Goal: Information Seeking & Learning: Find specific fact

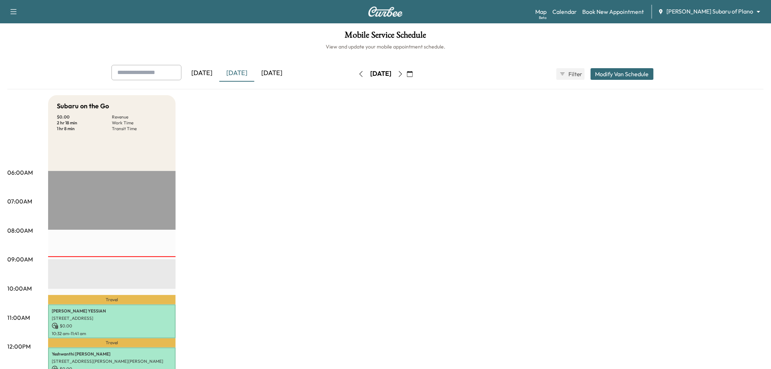
click at [243, 69] on div "[DATE]" at bounding box center [236, 73] width 35 height 17
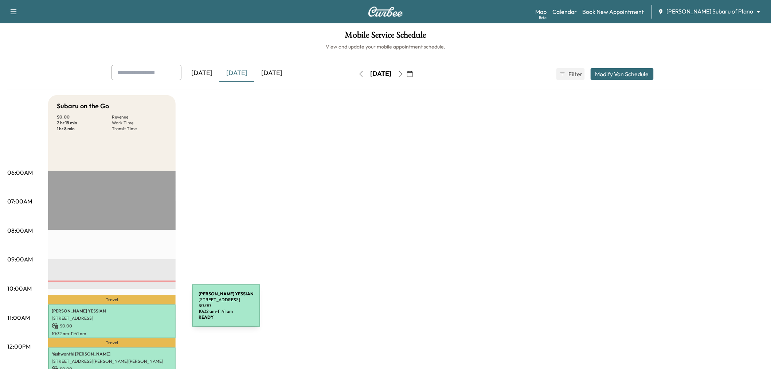
scroll to position [40, 0]
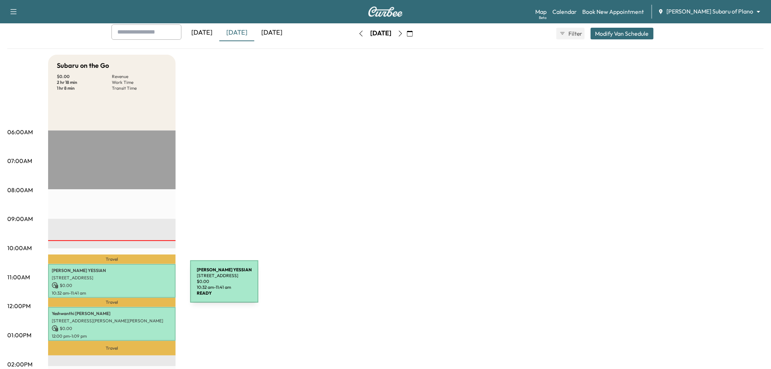
click at [129, 291] on p "10:32 am - 11:41 am" at bounding box center [112, 293] width 120 height 6
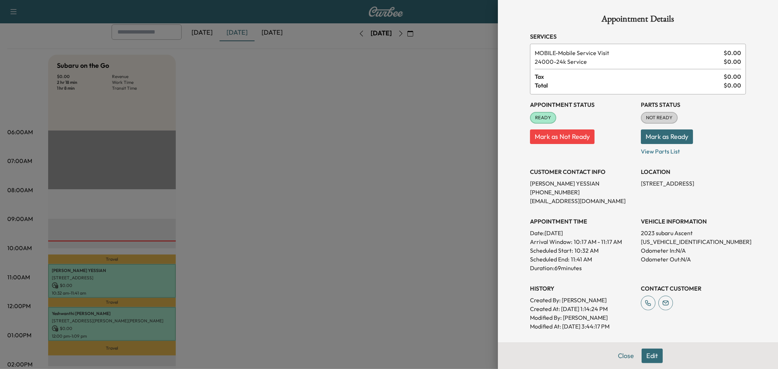
click at [662, 176] on div "LOCATION 6409 COBBIE CREEK DR., FRISCO, TX 75034, United States of America" at bounding box center [692, 183] width 105 height 44
click at [665, 184] on p "6409 COBBIE CREEK DR., FRISCO, TX 75034, United States of America" at bounding box center [692, 183] width 105 height 9
copy p "6409 COBBIE CREEK DR., FRISCO, TX 75034, United States of America"
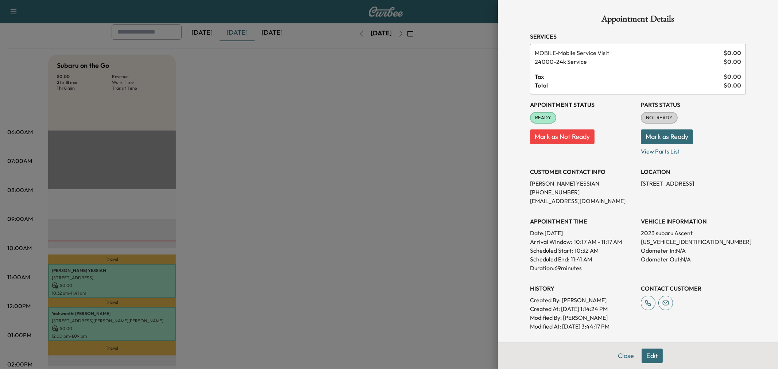
click at [291, 190] on div at bounding box center [389, 184] width 778 height 369
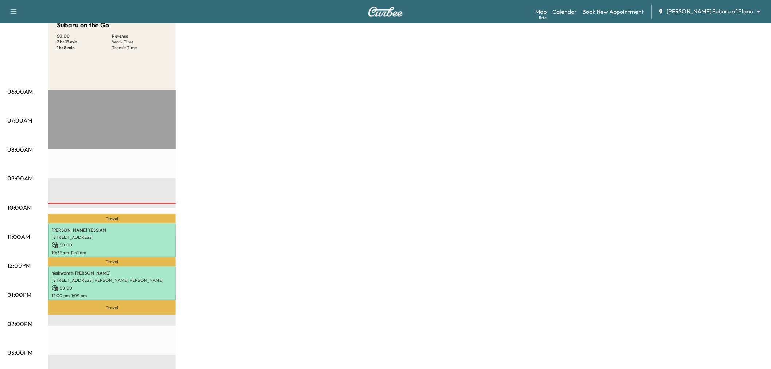
scroll to position [121, 0]
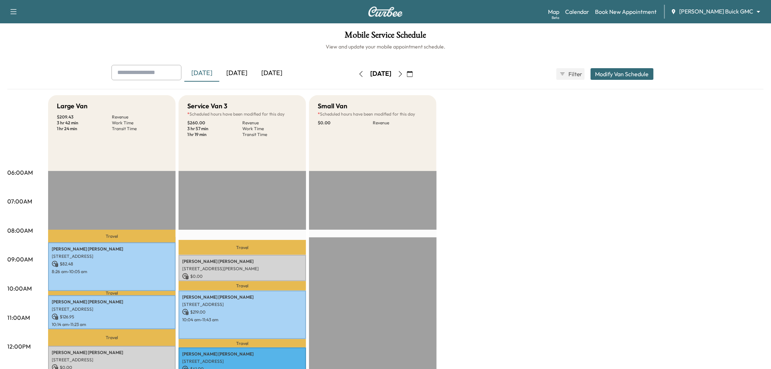
click at [240, 66] on div "[DATE]" at bounding box center [236, 73] width 35 height 17
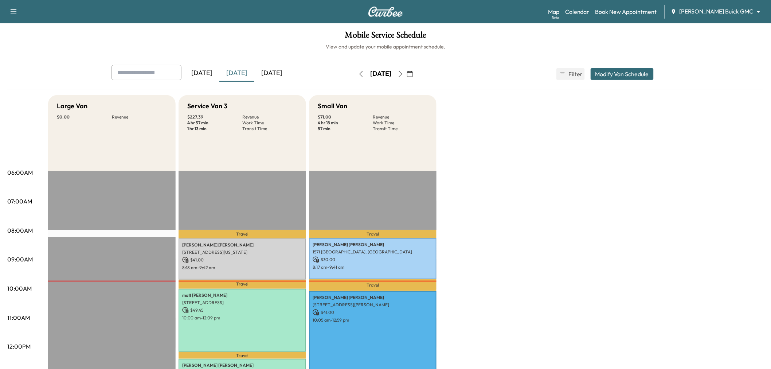
click at [240, 74] on div "[DATE]" at bounding box center [236, 73] width 35 height 17
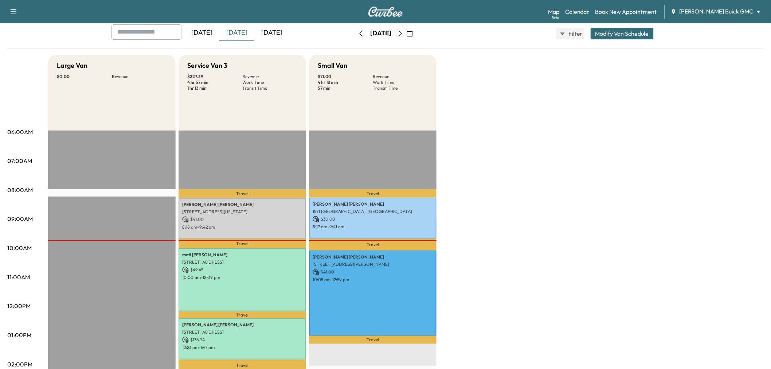
scroll to position [81, 0]
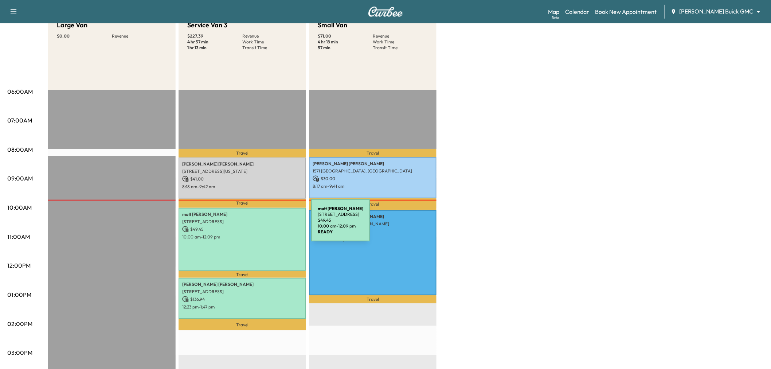
click at [257, 226] on p "$ 49.45" at bounding box center [242, 229] width 120 height 7
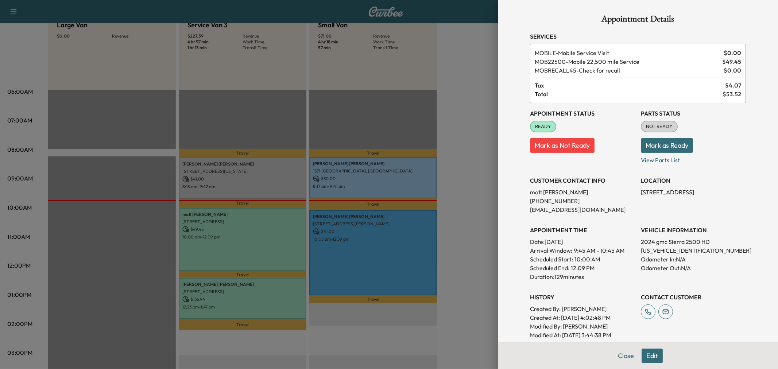
click at [655, 192] on p "3 Roundrock Circle, Richardson, TX 75080, US" at bounding box center [692, 192] width 105 height 9
copy p "3 Roundrock Circle, Richardson, TX 75080, US"
click at [219, 165] on div at bounding box center [389, 184] width 778 height 369
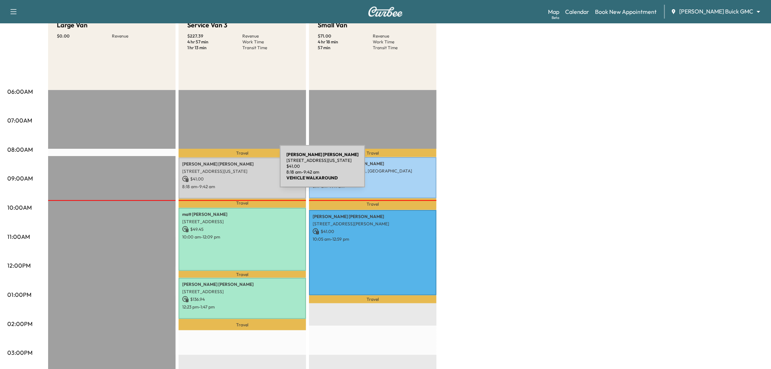
click at [225, 171] on p "1502 Arizona Drive, Allen, TX 75013, United States of America" at bounding box center [242, 171] width 120 height 6
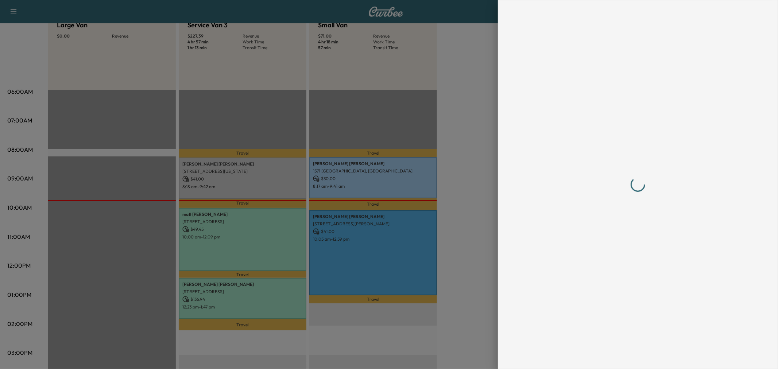
click at [225, 171] on div at bounding box center [389, 184] width 778 height 369
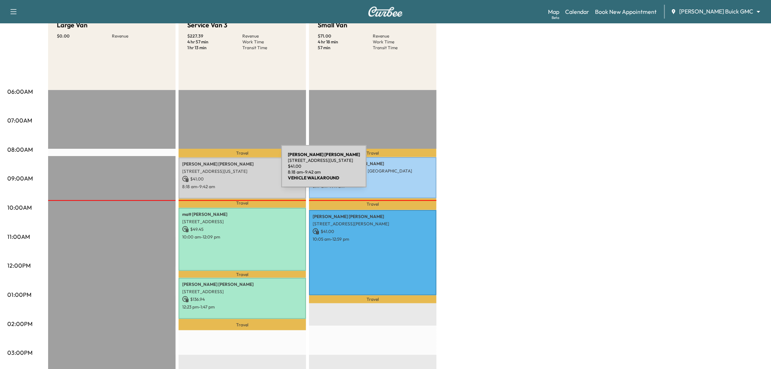
click at [249, 169] on p "1502 Arizona Drive, Allen, TX 75013, United States of America" at bounding box center [242, 171] width 120 height 6
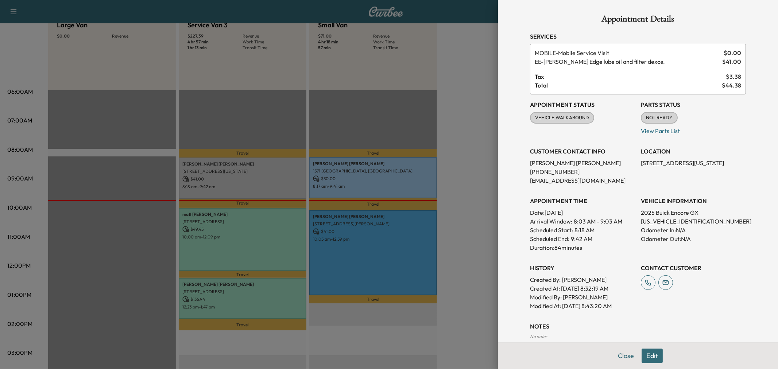
click at [663, 159] on p "1502 Arizona Drive, Allen, TX 75013, United States of America" at bounding box center [692, 163] width 105 height 9
click at [665, 160] on p "1502 Arizona Drive, Allen, TX 75013, United States of America" at bounding box center [692, 163] width 105 height 9
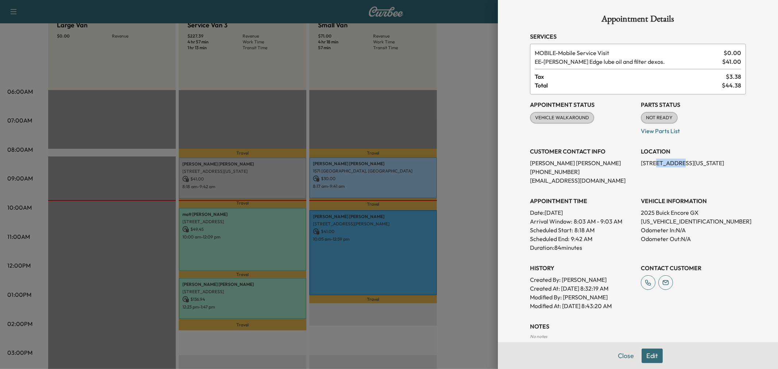
click at [665, 160] on p "1502 Arizona Drive, Allen, TX 75013, United States of America" at bounding box center [692, 163] width 105 height 9
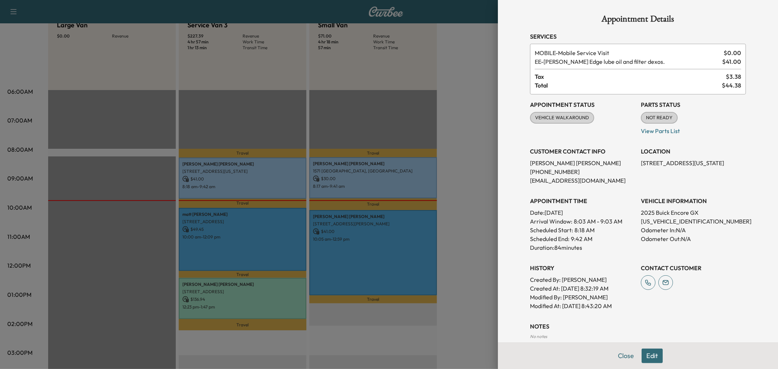
click at [361, 99] on div at bounding box center [389, 184] width 778 height 369
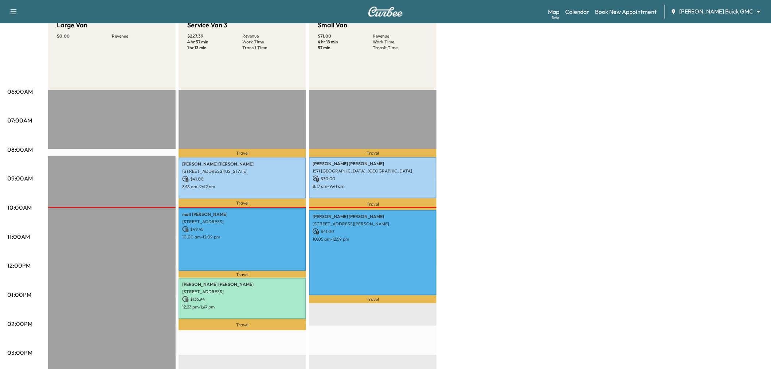
scroll to position [0, 0]
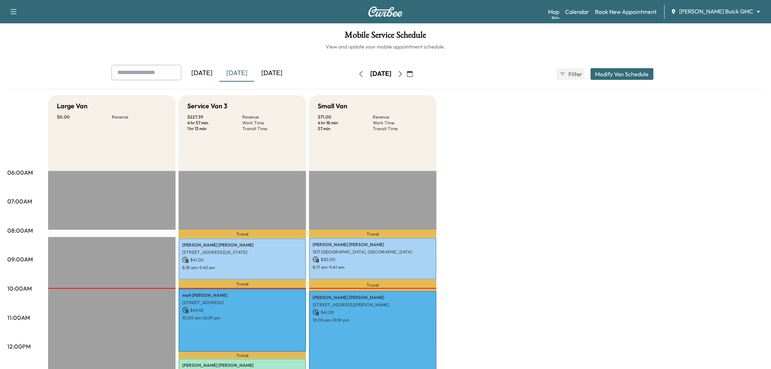
click at [245, 72] on div "[DATE]" at bounding box center [236, 73] width 35 height 17
